Goal: Task Accomplishment & Management: Manage account settings

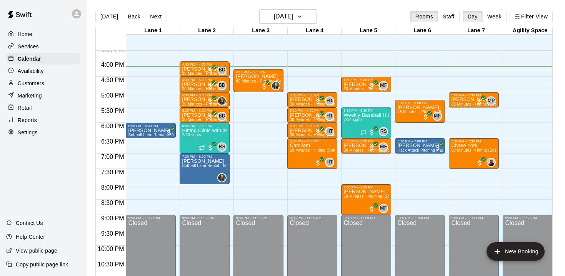
scroll to position [482, 0]
click at [365, 115] on p "Weekly Baseball Hitting Clinic with [PERSON_NAME]!! [DEMOGRAPHIC_DATA]" at bounding box center [365, 115] width 45 height 0
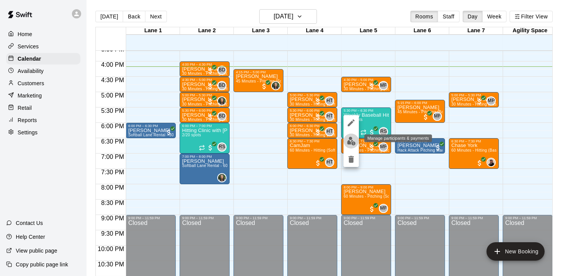
click at [347, 140] on img "edit" at bounding box center [351, 141] width 9 height 9
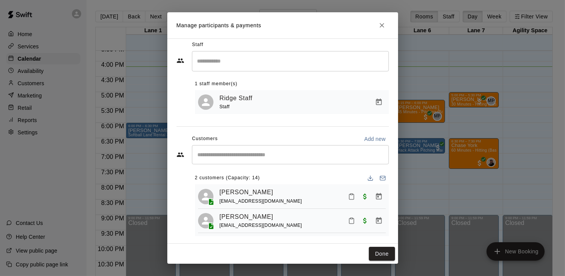
scroll to position [9, 0]
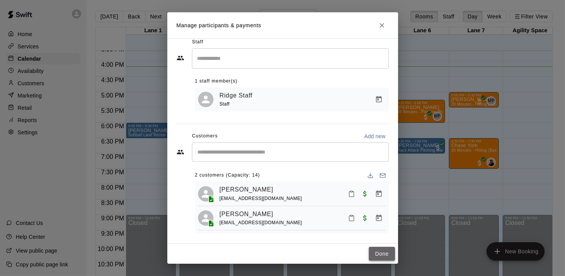
click at [383, 259] on button "Done" at bounding box center [382, 254] width 26 height 14
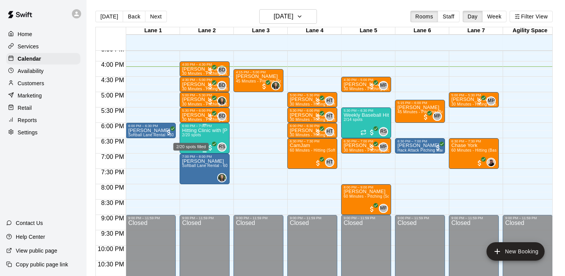
click at [196, 134] on span "2/20 spots" at bounding box center [191, 135] width 19 height 4
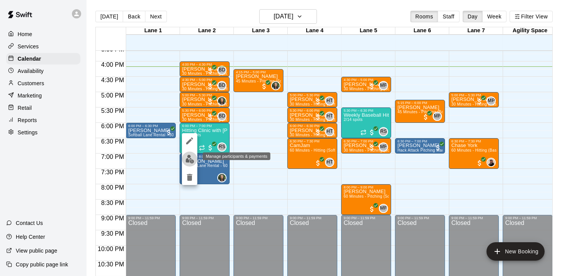
click at [188, 160] on img "edit" at bounding box center [189, 159] width 9 height 9
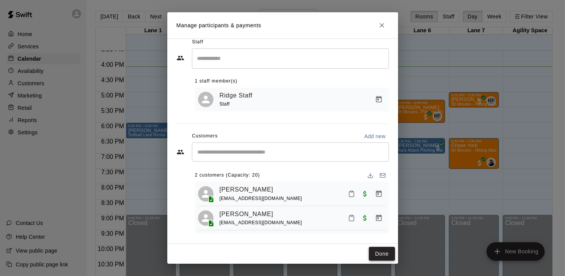
click at [373, 256] on button "Done" at bounding box center [382, 254] width 26 height 14
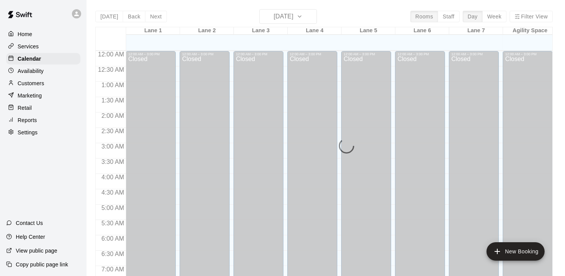
scroll to position [481, 0]
